Goal: Find specific page/section: Find specific page/section

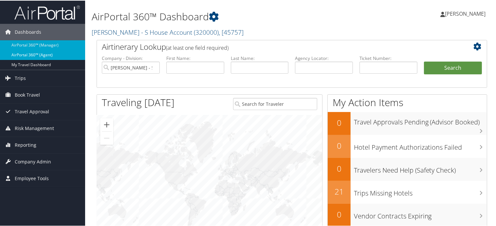
click at [34, 51] on link "AirPortal 360™ (Agent)" at bounding box center [42, 54] width 85 height 10
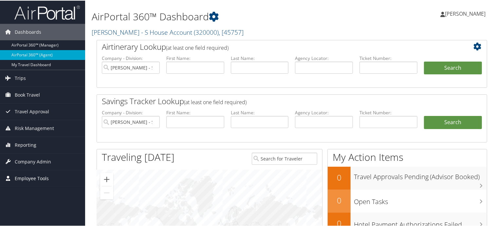
click at [27, 176] on span "Employee Tools" at bounding box center [32, 178] width 34 height 16
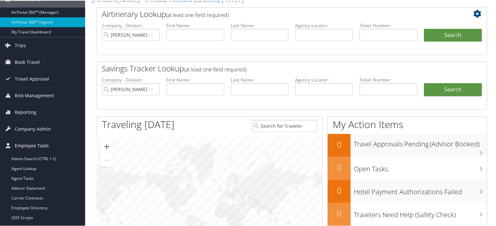
scroll to position [65, 0]
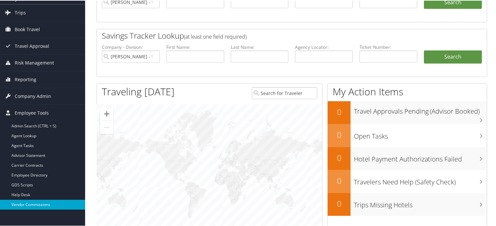
click at [27, 199] on link "Vendor Commissions" at bounding box center [42, 204] width 85 height 10
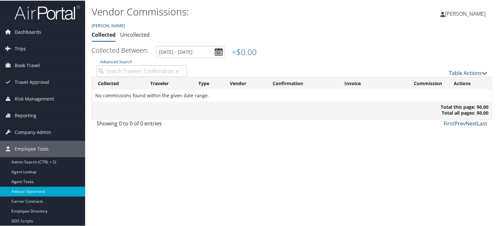
click at [29, 190] on link "Advisor Statement" at bounding box center [42, 191] width 85 height 10
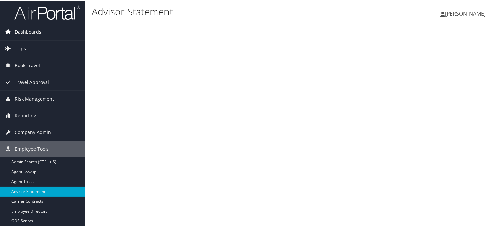
click at [28, 32] on span "Dashboards" at bounding box center [28, 31] width 27 height 16
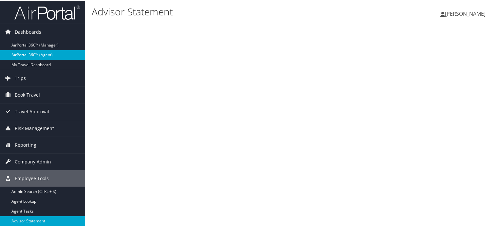
click at [25, 53] on link "AirPortal 360™ (Agent)" at bounding box center [42, 54] width 85 height 10
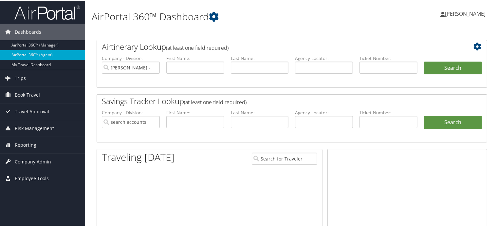
type input "[PERSON_NAME] - S House Account"
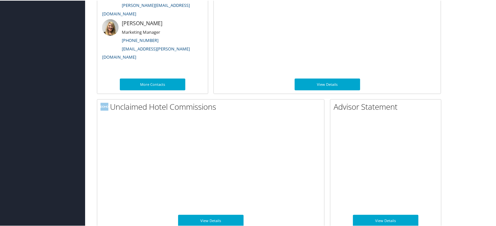
scroll to position [391, 0]
